Goal: Task Accomplishment & Management: Use online tool/utility

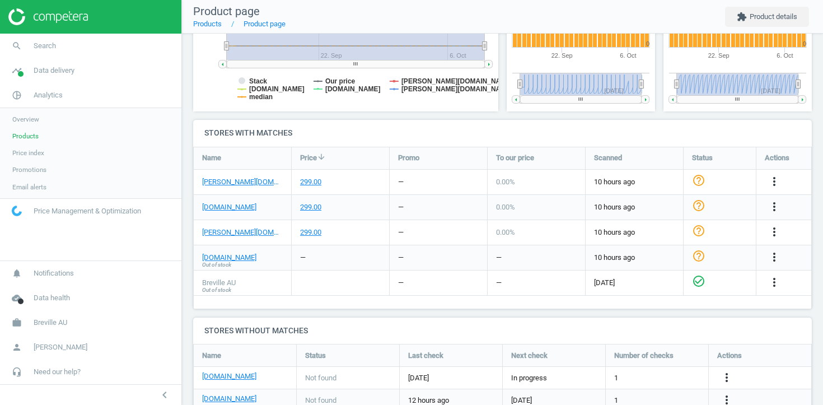
click at [24, 135] on span "Products" at bounding box center [25, 136] width 26 height 9
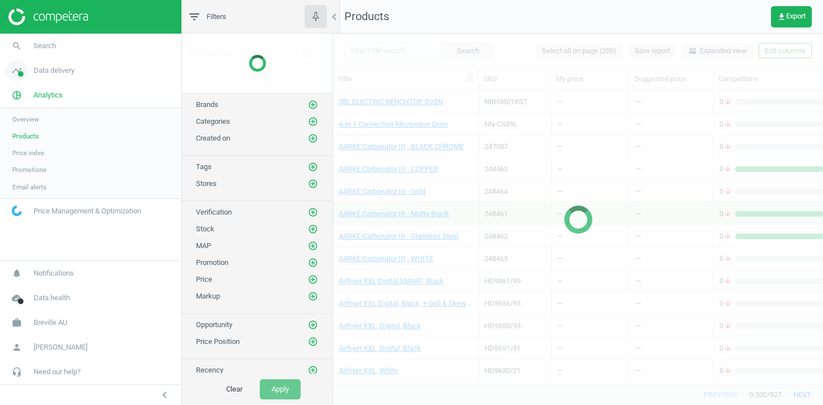
scroll to position [293, 490]
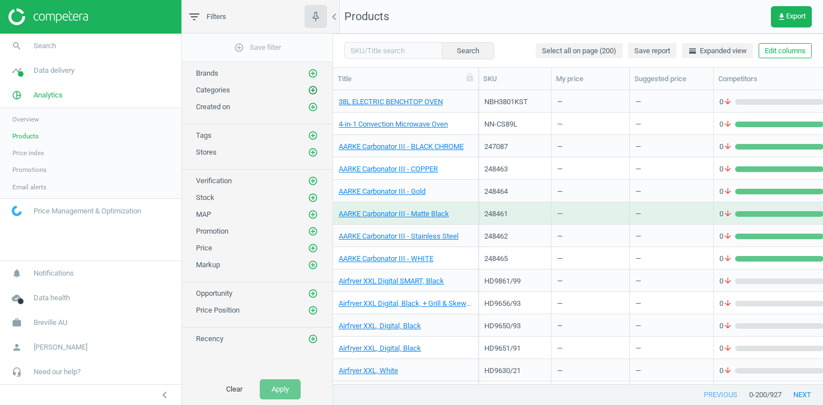
click at [312, 92] on icon "add_circle_outline" at bounding box center [313, 90] width 10 height 10
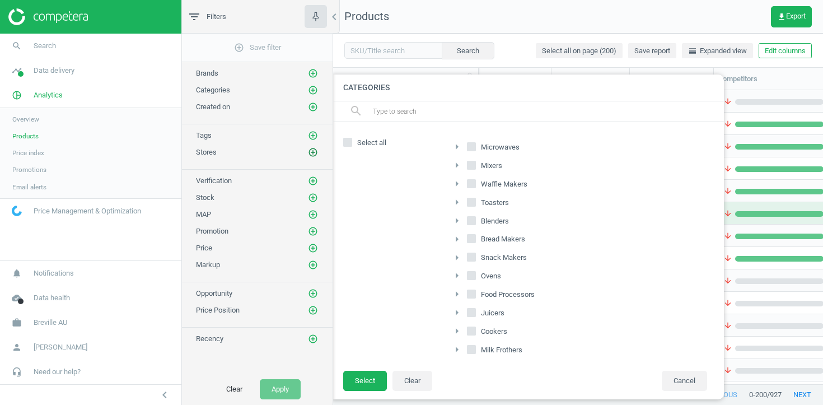
click at [310, 149] on icon "add_circle_outline" at bounding box center [313, 152] width 10 height 10
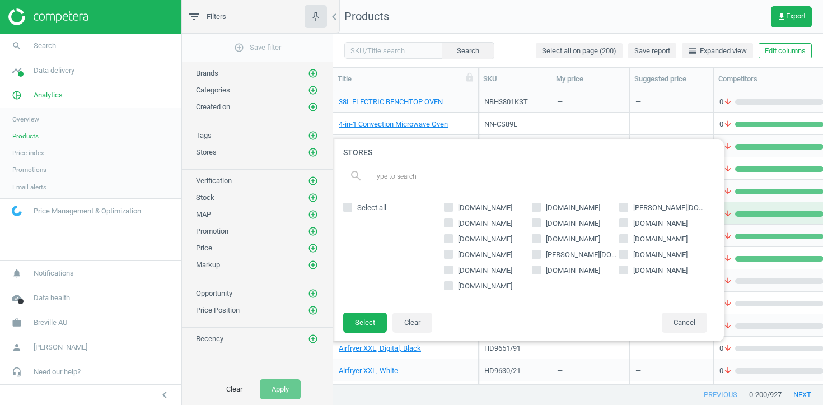
click at [629, 255] on label "[DOMAIN_NAME]" at bounding box center [663, 255] width 88 height 10
click at [628, 255] on input "[DOMAIN_NAME]" at bounding box center [623, 253] width 7 height 7
checkbox input "true"
click at [359, 324] on button "Select" at bounding box center [365, 322] width 44 height 20
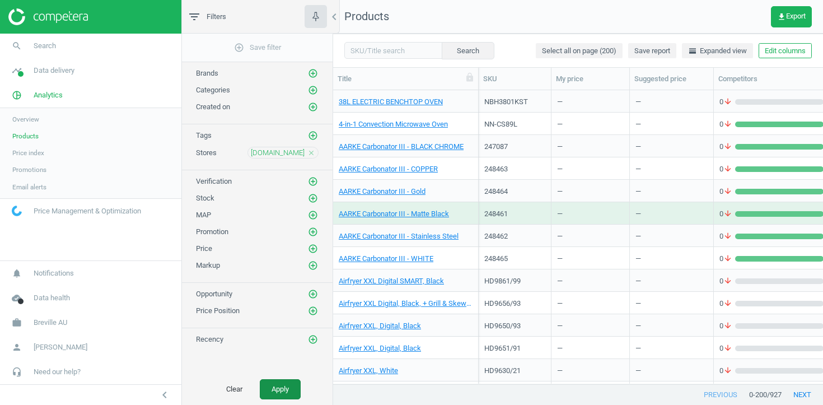
click at [284, 387] on button "Apply" at bounding box center [280, 389] width 41 height 20
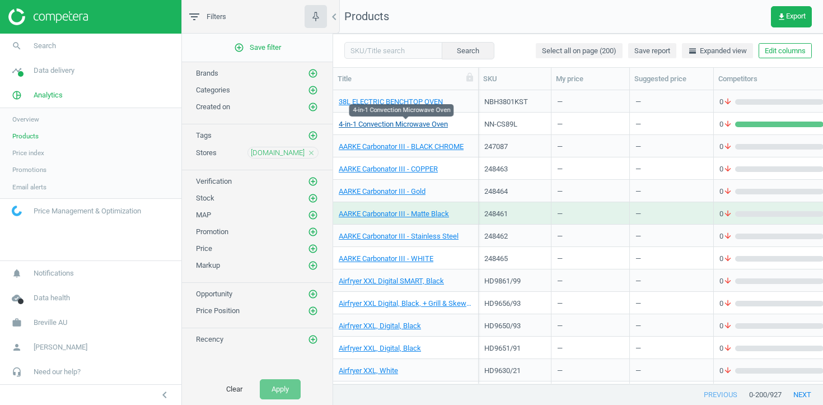
click at [368, 125] on link "4-in-1 Convection Microwave Oven" at bounding box center [393, 124] width 109 height 10
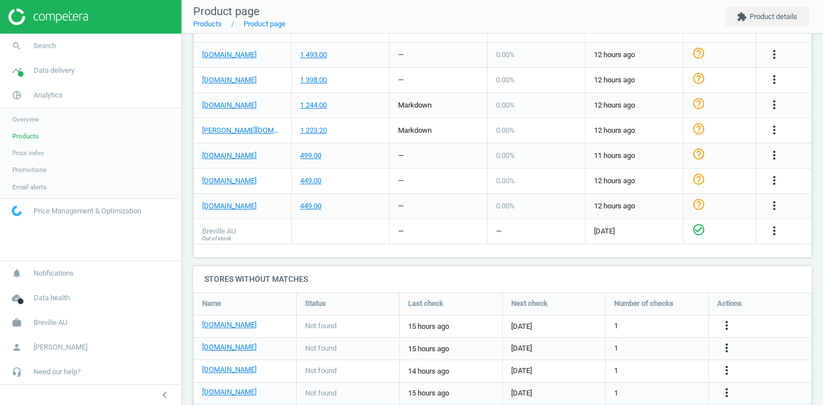
scroll to position [264, 619]
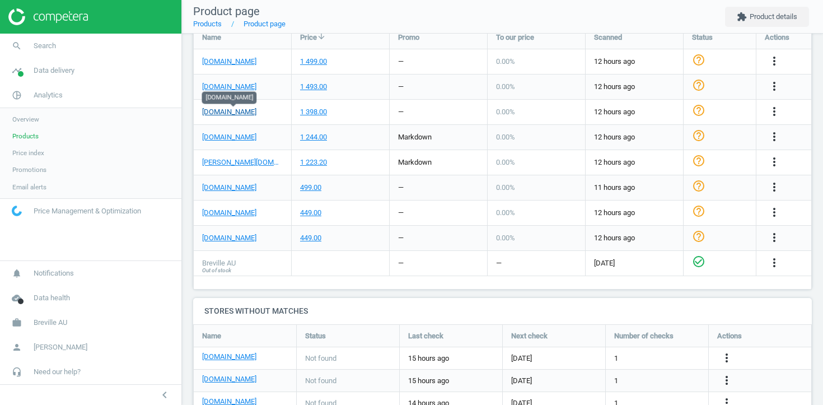
click at [251, 110] on link "[DOMAIN_NAME]" at bounding box center [229, 112] width 54 height 10
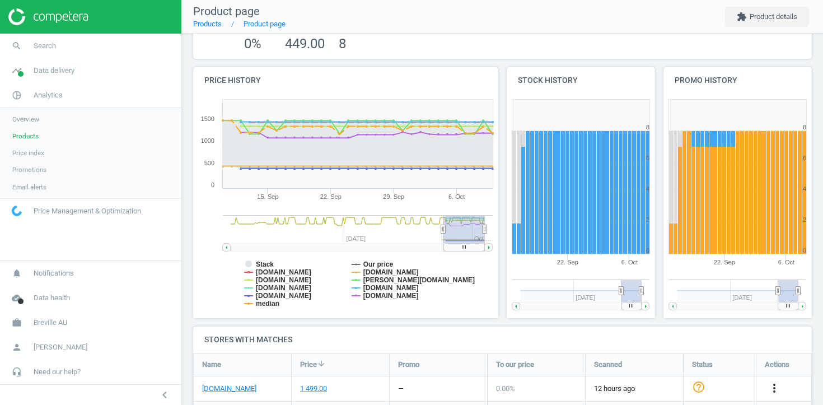
scroll to position [0, 0]
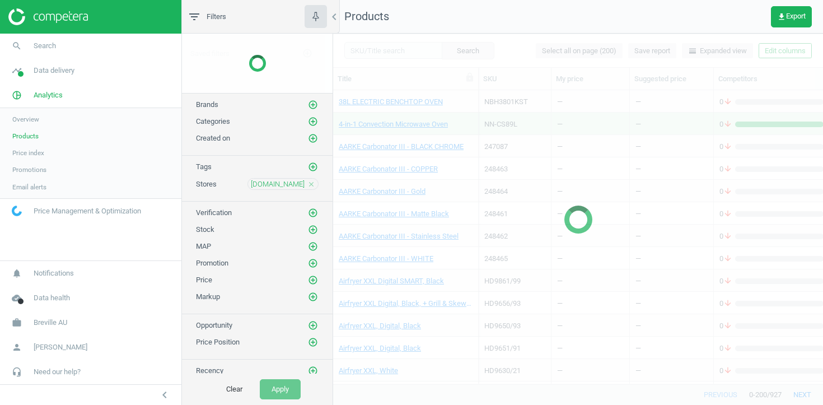
scroll to position [293, 490]
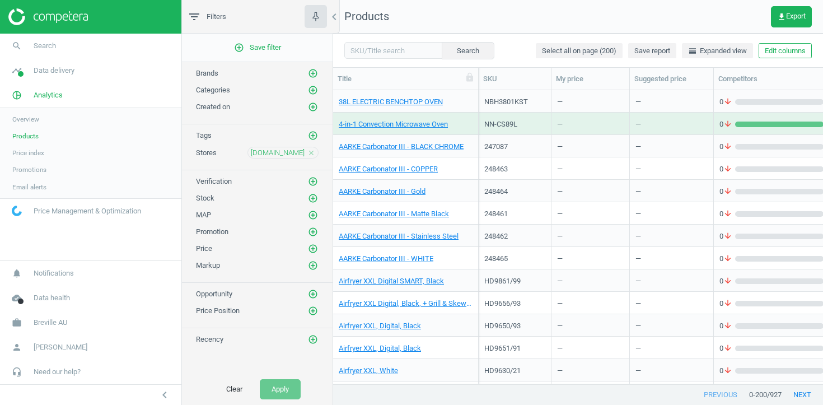
click at [316, 153] on div "retravision.com.au close" at bounding box center [282, 153] width 71 height 12
click at [313, 153] on icon "close" at bounding box center [311, 153] width 8 height 8
click at [313, 153] on icon "add_circle_outline" at bounding box center [313, 152] width 10 height 10
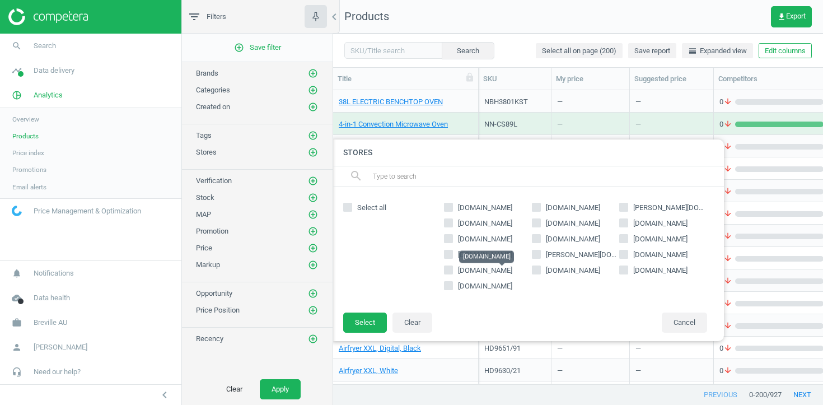
click at [506, 272] on span "[DOMAIN_NAME]" at bounding box center [485, 270] width 54 height 8
click at [452, 272] on input "[DOMAIN_NAME]" at bounding box center [448, 269] width 7 height 7
checkbox input "true"
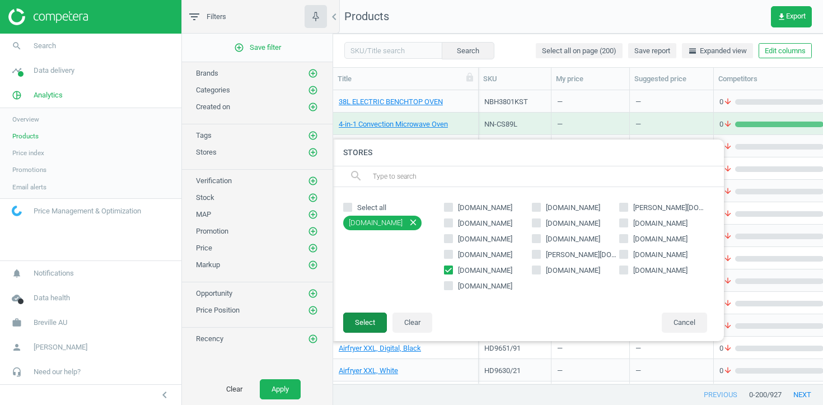
click at [356, 326] on button "Select" at bounding box center [365, 322] width 44 height 20
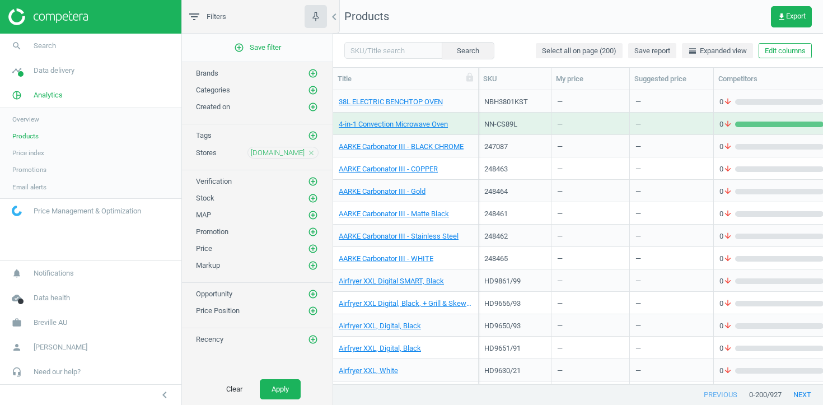
click at [279, 400] on div "Clear Apply" at bounding box center [257, 388] width 151 height 31
click at [281, 391] on button "Apply" at bounding box center [280, 389] width 41 height 20
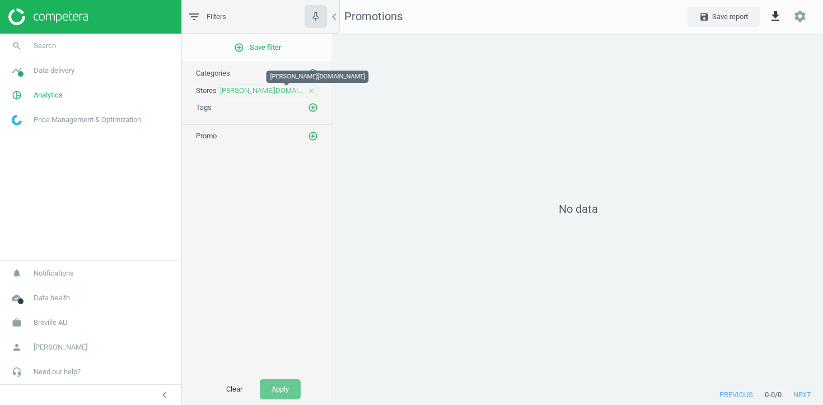
scroll to position [352, 490]
click at [308, 89] on icon "close" at bounding box center [311, 91] width 8 height 8
click at [308, 89] on icon "add_circle_outline" at bounding box center [313, 90] width 10 height 10
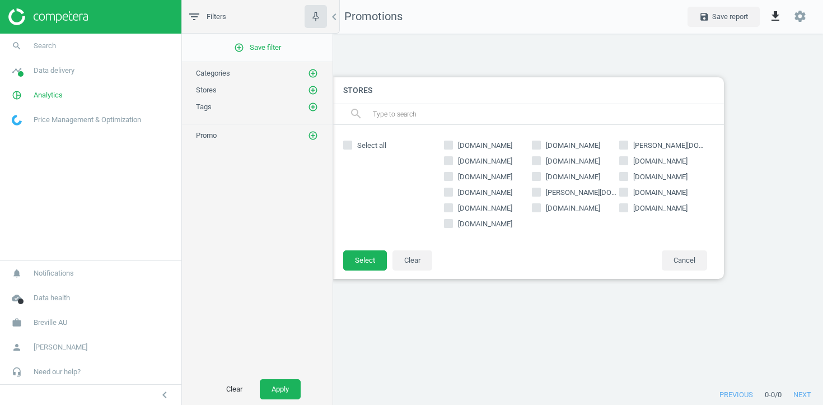
click at [647, 197] on span "[DOMAIN_NAME]" at bounding box center [660, 193] width 59 height 10
click at [628, 195] on input "[DOMAIN_NAME]" at bounding box center [623, 191] width 7 height 7
checkbox input "true"
click at [371, 257] on button "Select" at bounding box center [365, 260] width 44 height 20
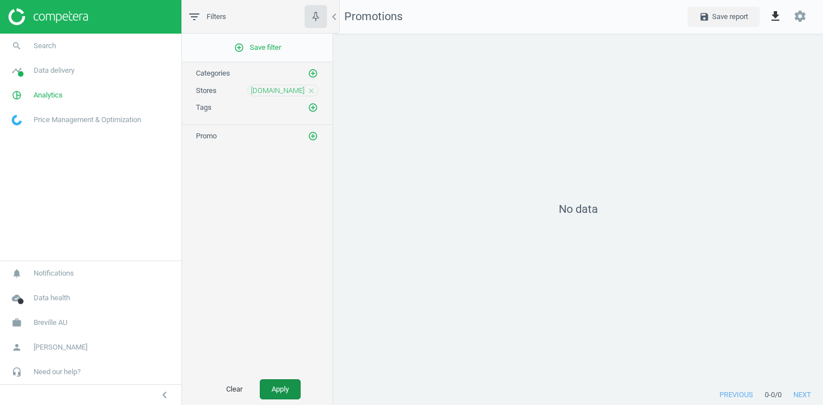
click at [285, 388] on button "Apply" at bounding box center [280, 389] width 41 height 20
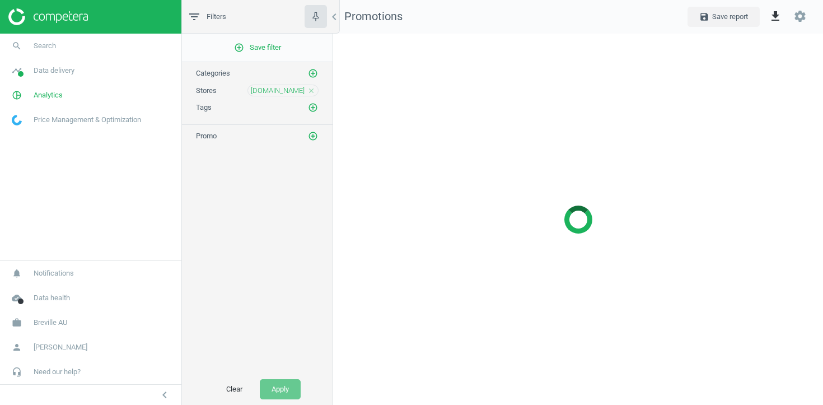
scroll to position [352, 490]
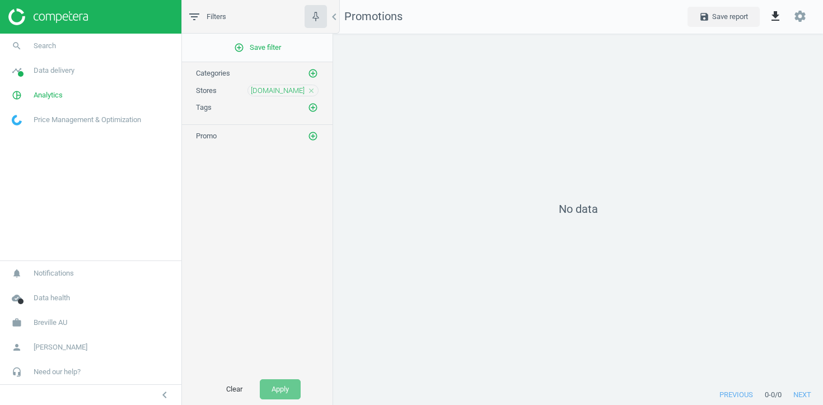
click at [310, 90] on icon "close" at bounding box center [311, 91] width 8 height 8
click at [310, 90] on icon "add_circle_outline" at bounding box center [313, 90] width 10 height 10
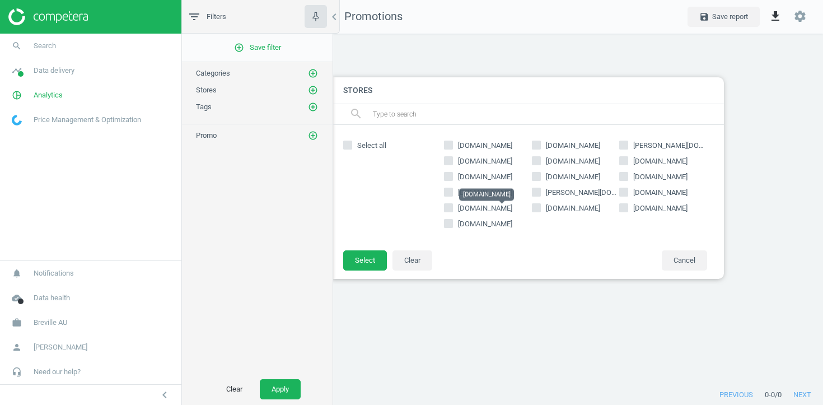
click at [503, 209] on span "[DOMAIN_NAME]" at bounding box center [485, 208] width 54 height 8
click at [452, 209] on input "[DOMAIN_NAME]" at bounding box center [448, 207] width 7 height 7
checkbox input "true"
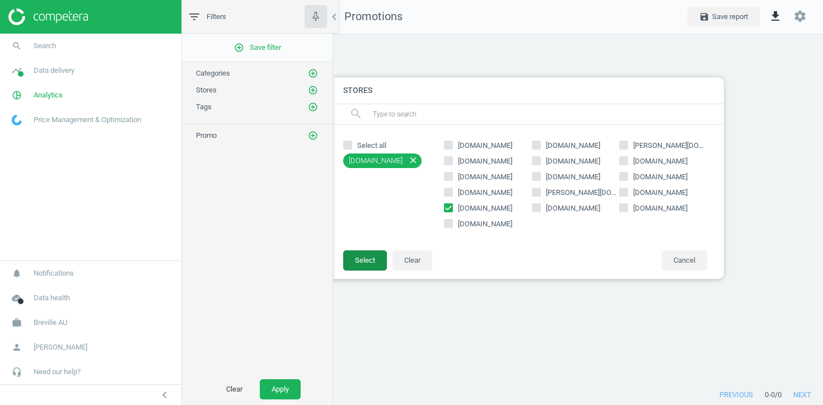
click at [376, 260] on button "Select" at bounding box center [365, 260] width 44 height 20
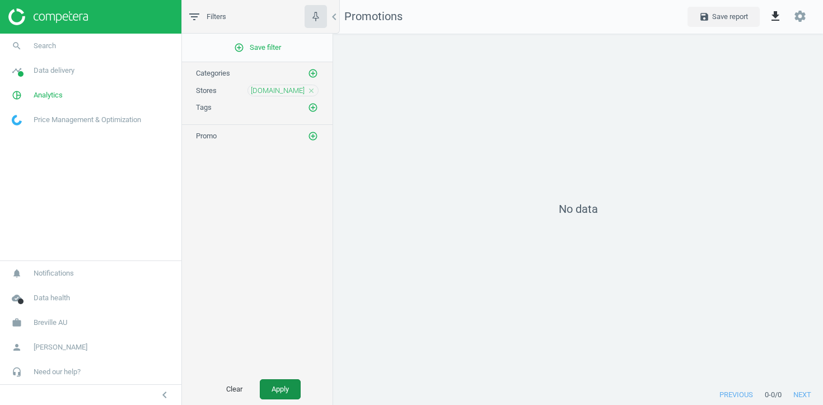
click at [293, 390] on button "Apply" at bounding box center [280, 389] width 41 height 20
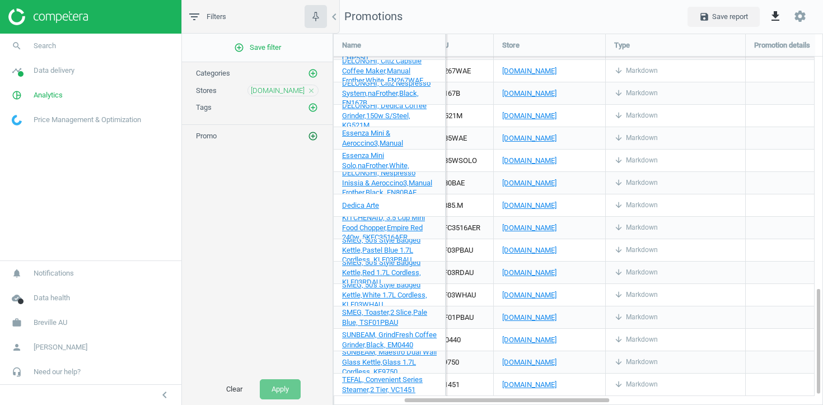
click at [308, 131] on icon "add_circle_outline" at bounding box center [313, 136] width 10 height 10
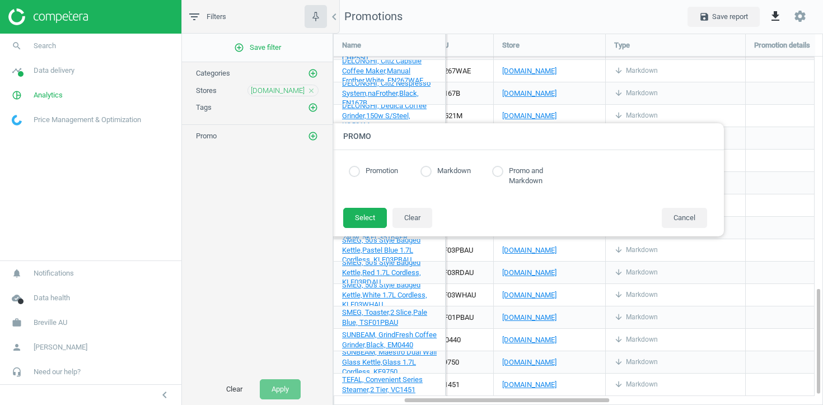
click at [543, 175] on label "Promo and Markdown" at bounding box center [533, 176] width 60 height 20
click at [509, 179] on label "Promo and Markdown" at bounding box center [533, 176] width 60 height 20
click at [499, 172] on input "radio" at bounding box center [497, 171] width 11 height 11
radio input "true"
click at [363, 221] on button "Select" at bounding box center [365, 218] width 44 height 20
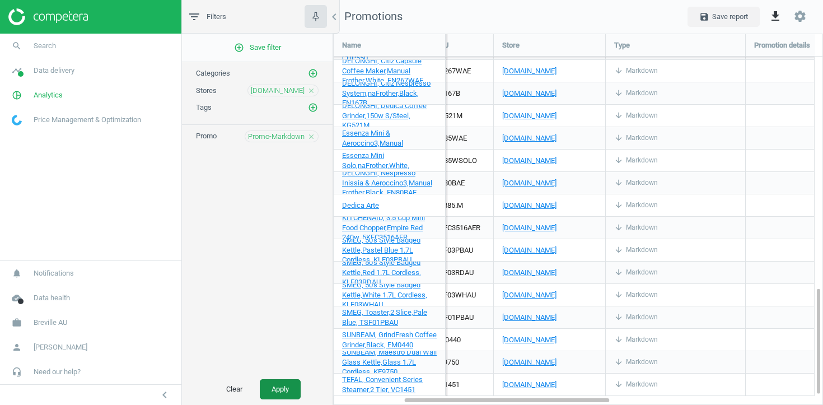
click at [292, 386] on button "Apply" at bounding box center [280, 389] width 41 height 20
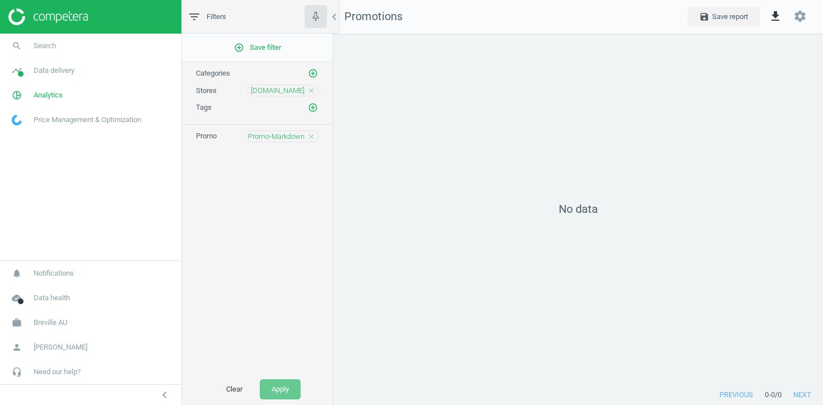
scroll to position [352, 490]
click at [312, 137] on icon "close" at bounding box center [311, 137] width 8 height 8
click at [312, 137] on icon "add_circle_outline" at bounding box center [313, 136] width 10 height 10
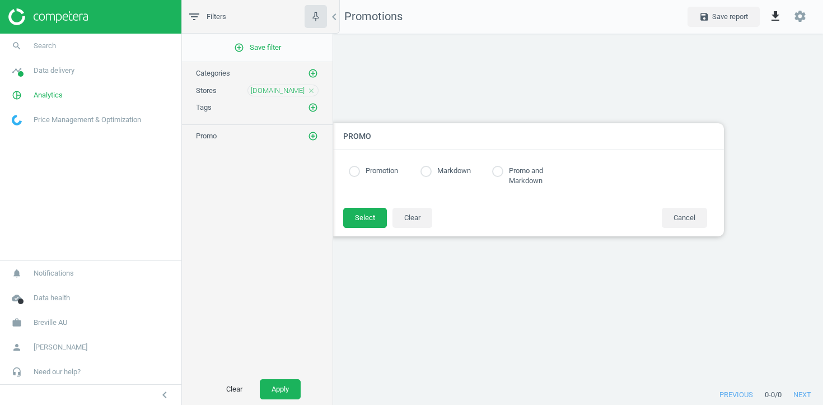
click at [445, 166] on label "Markdown" at bounding box center [451, 171] width 39 height 11
click at [356, 217] on button "Select" at bounding box center [365, 218] width 44 height 20
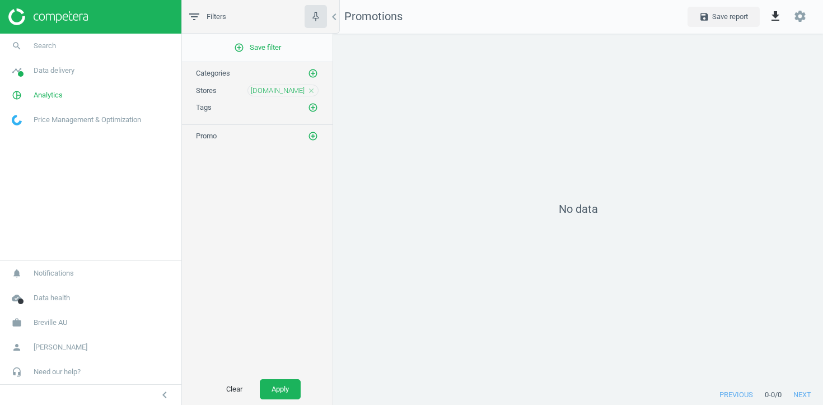
click at [281, 377] on div "Clear Apply" at bounding box center [257, 388] width 151 height 31
click at [281, 388] on button "Apply" at bounding box center [280, 389] width 41 height 20
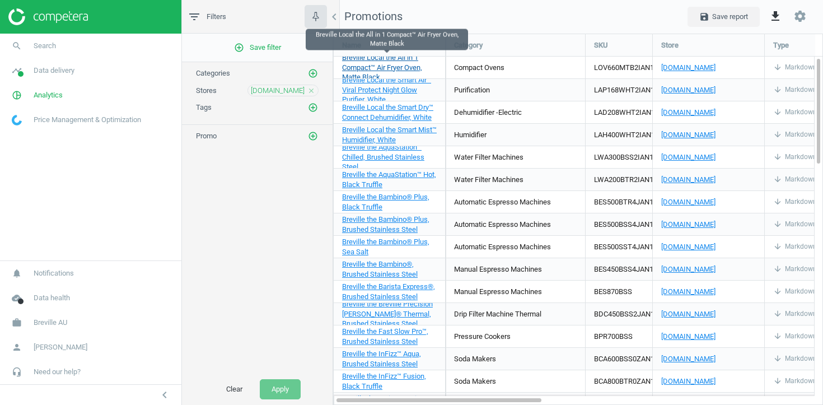
click at [403, 64] on span "Breville Local the All in 1 Compact™ Air Fryer Oven, Matte Black" at bounding box center [382, 67] width 80 height 29
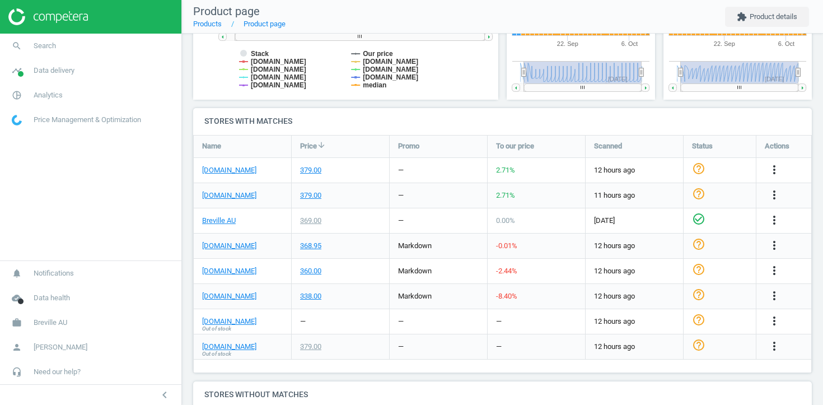
scroll to position [307, 0]
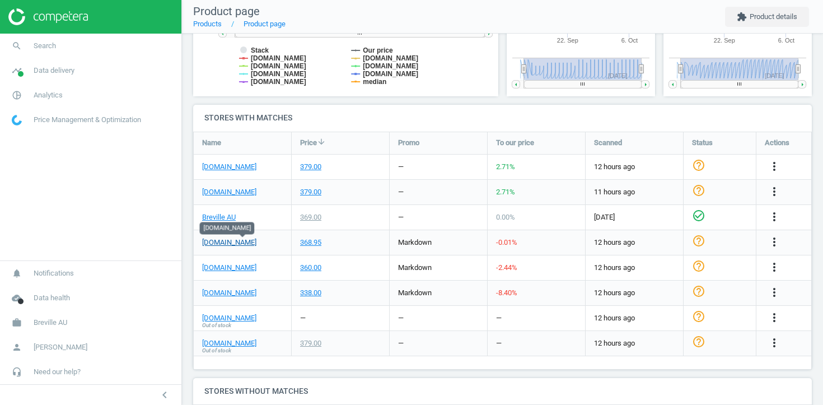
click at [256, 240] on link "[DOMAIN_NAME]" at bounding box center [229, 242] width 54 height 10
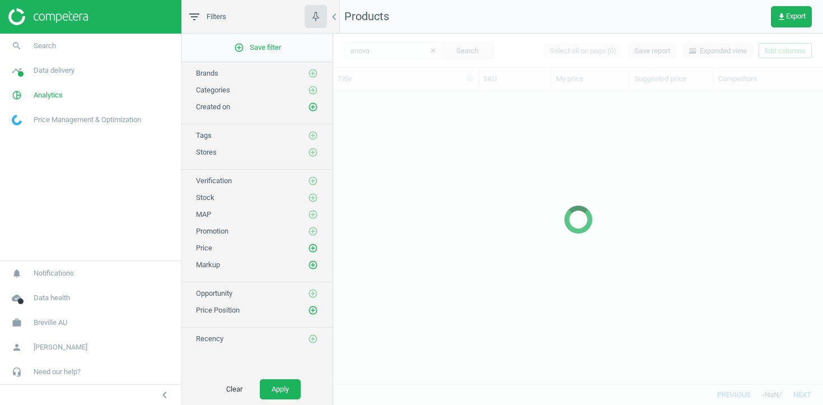
scroll to position [293, 490]
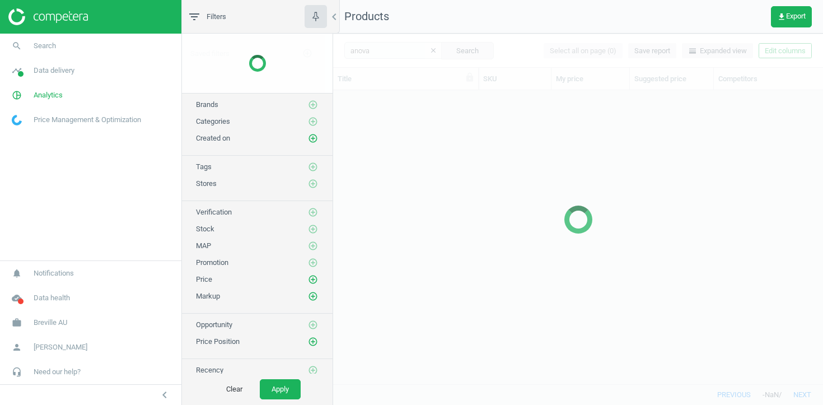
scroll to position [293, 490]
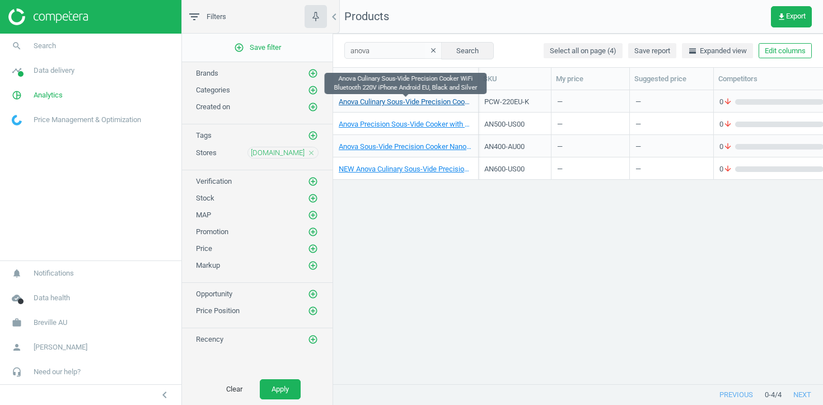
click at [436, 102] on link "Anova Culinary Sous-Vide Precision Cooker WiFi Bluetooth 220V iPhone Android EU…" at bounding box center [406, 102] width 134 height 10
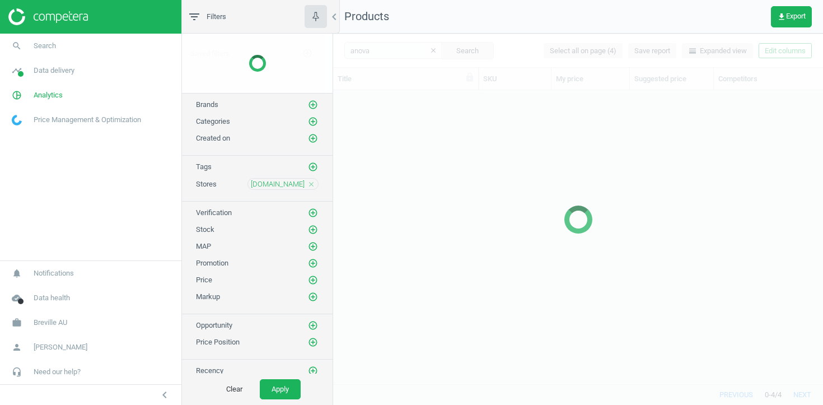
scroll to position [293, 490]
